Goal: Entertainment & Leisure: Consume media (video, audio)

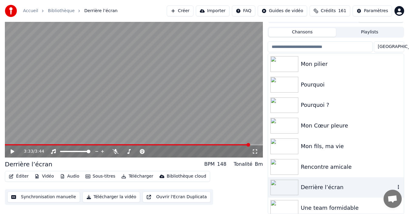
scroll to position [46, 0]
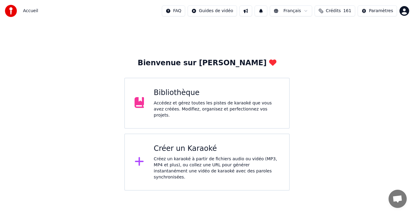
click at [184, 102] on div "Accédez et gérez toutes les pistes de karaoké que vous avez créées. Modifiez, o…" at bounding box center [217, 109] width 126 height 18
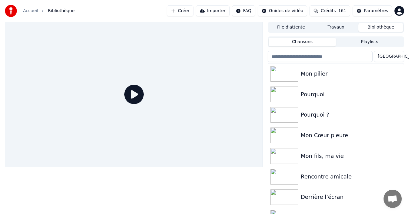
click at [317, 199] on div "Derrière l’écran" at bounding box center [348, 197] width 95 height 8
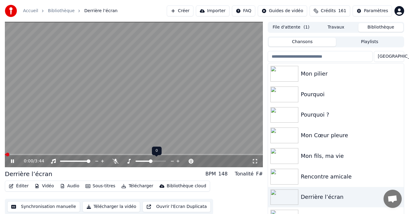
click at [158, 160] on div at bounding box center [156, 161] width 49 height 6
click at [162, 161] on span at bounding box center [151, 160] width 30 height 1
click at [5, 153] on span at bounding box center [7, 155] width 4 height 4
click at [13, 163] on icon at bounding box center [12, 161] width 3 height 4
click at [5, 153] on span at bounding box center [7, 155] width 4 height 4
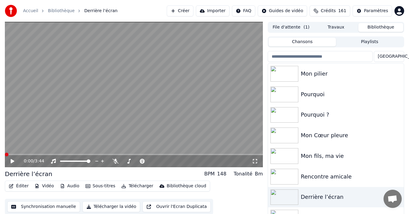
click at [13, 161] on icon at bounding box center [13, 161] width 4 height 4
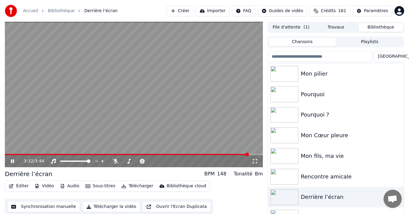
click at [14, 162] on icon at bounding box center [12, 161] width 3 height 4
